Goal: Task Accomplishment & Management: Use online tool/utility

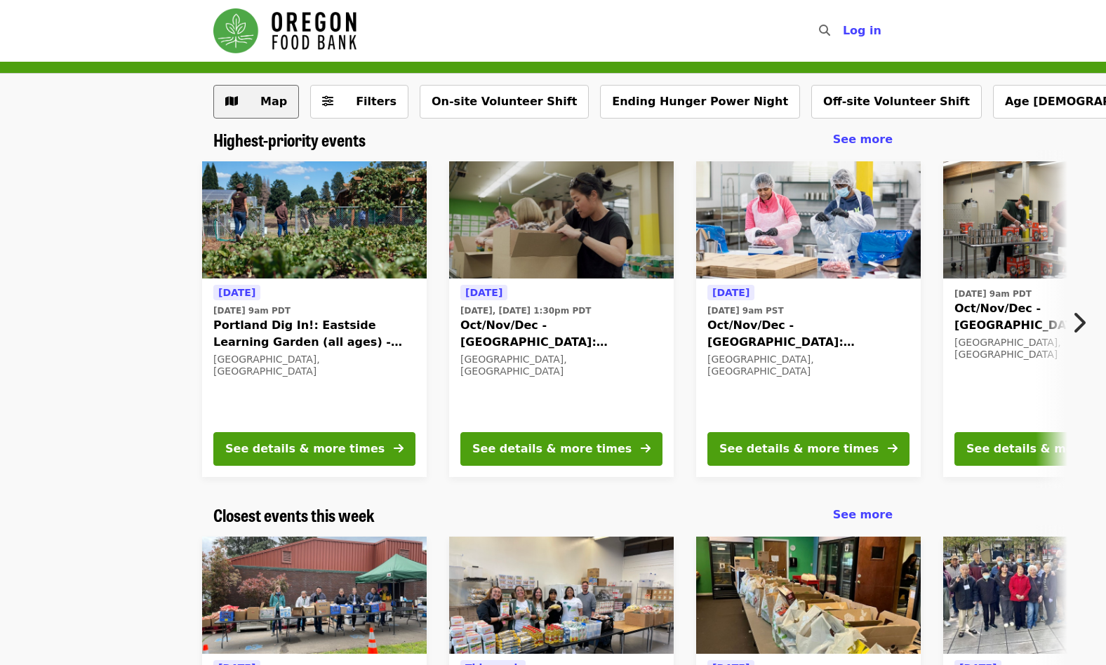
click at [262, 111] on button "Map" at bounding box center [256, 102] width 86 height 34
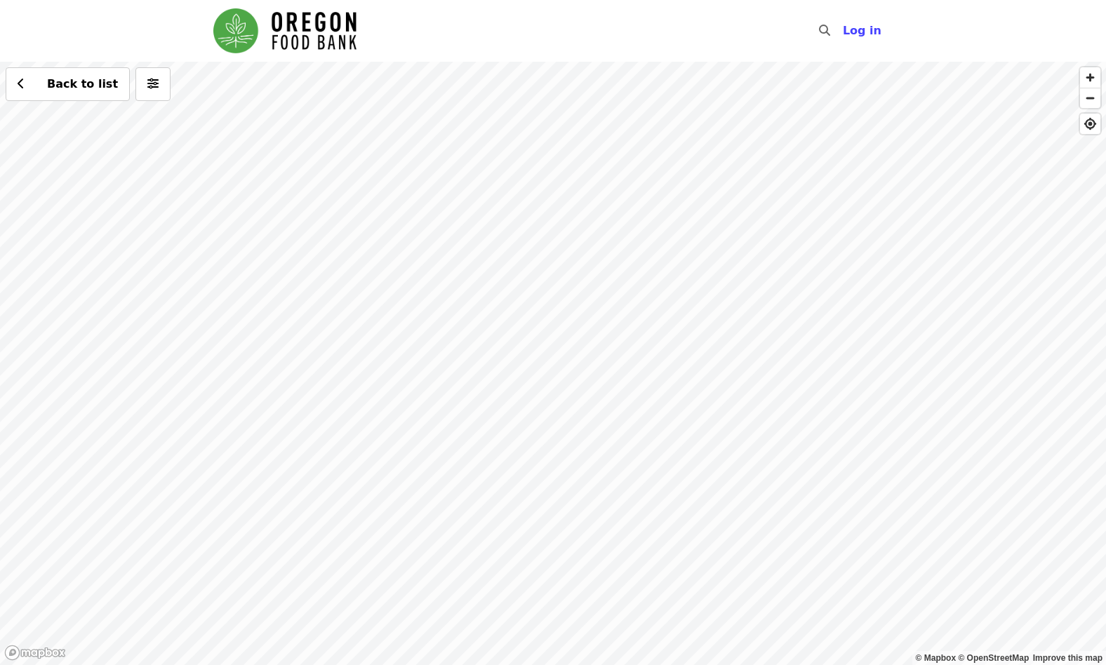
drag, startPoint x: 870, startPoint y: 305, endPoint x: 432, endPoint y: 334, distance: 438.2
click at [435, 334] on div "Back to list" at bounding box center [553, 364] width 1106 height 604
drag, startPoint x: 775, startPoint y: 241, endPoint x: 753, endPoint y: 209, distance: 38.3
click at [753, 209] on div "Back to list" at bounding box center [553, 364] width 1106 height 604
click at [753, 211] on div "Back to list" at bounding box center [553, 364] width 1106 height 604
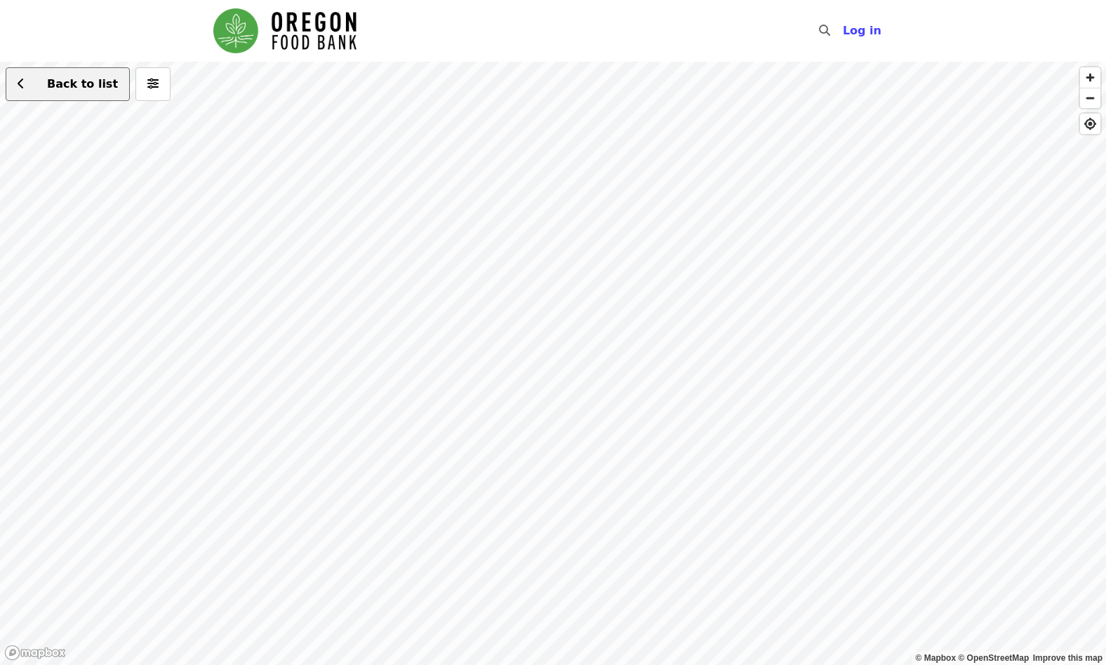
click at [78, 100] on button "Back to list" at bounding box center [68, 84] width 124 height 34
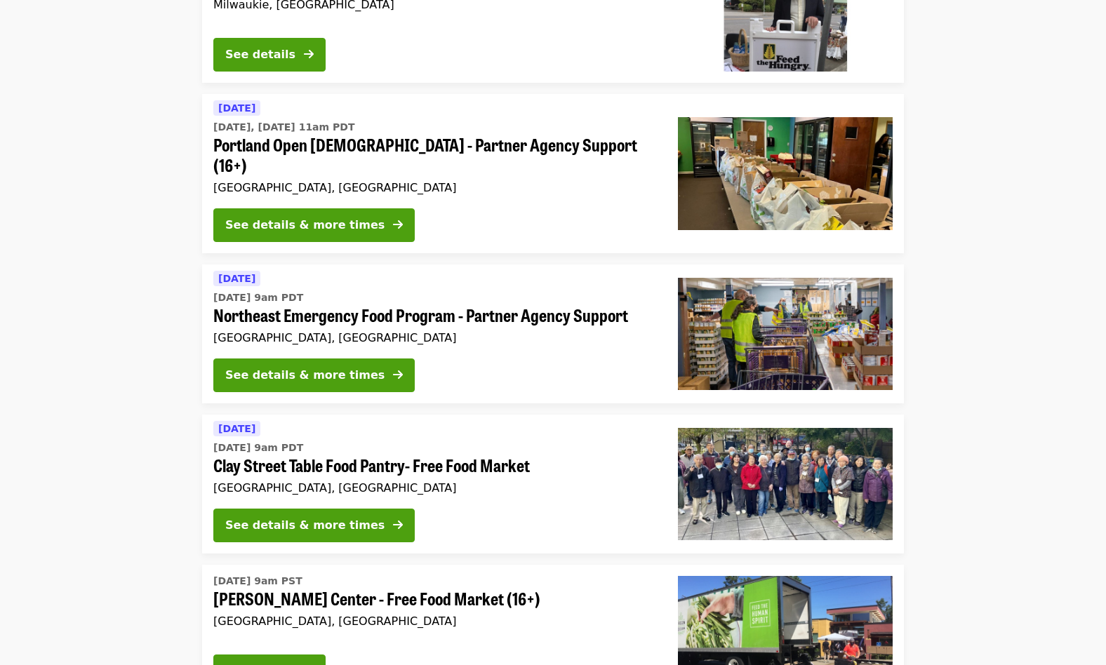
scroll to position [1225, 0]
